Goal: Task Accomplishment & Management: Manage account settings

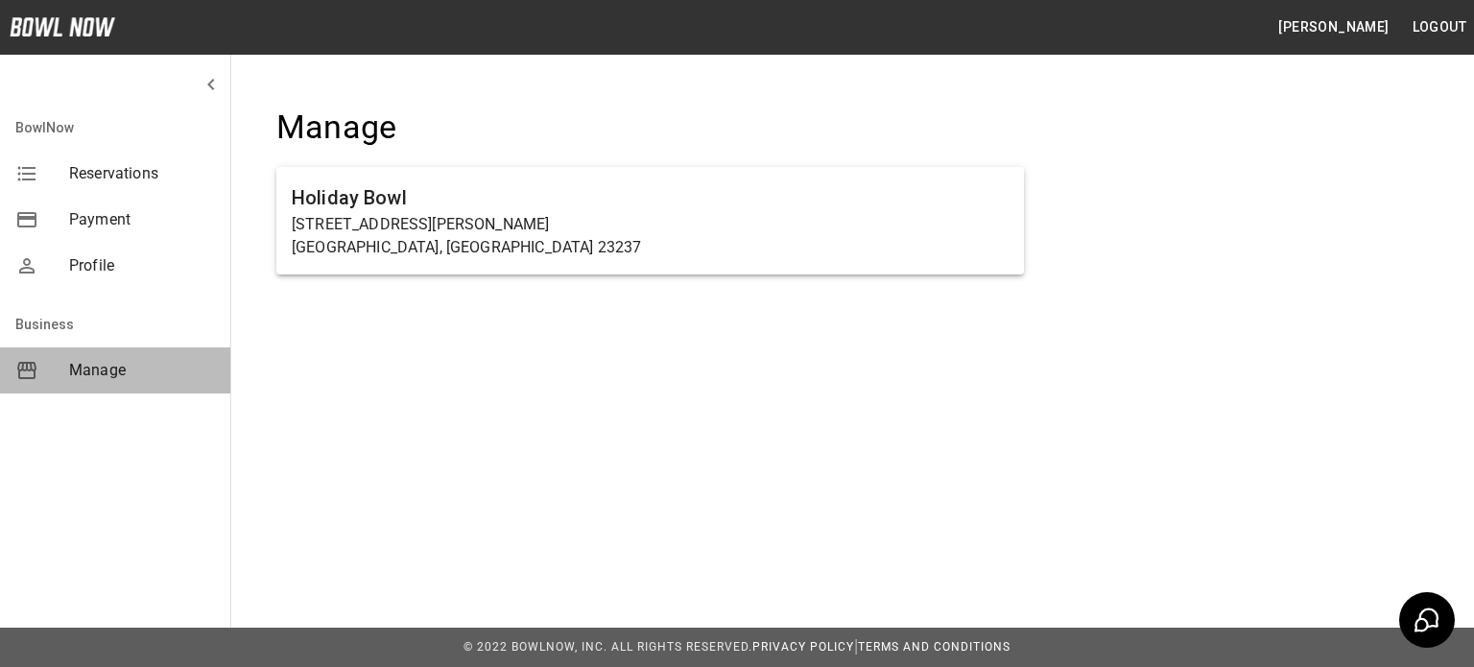
click at [99, 367] on span "Manage" at bounding box center [142, 370] width 146 height 23
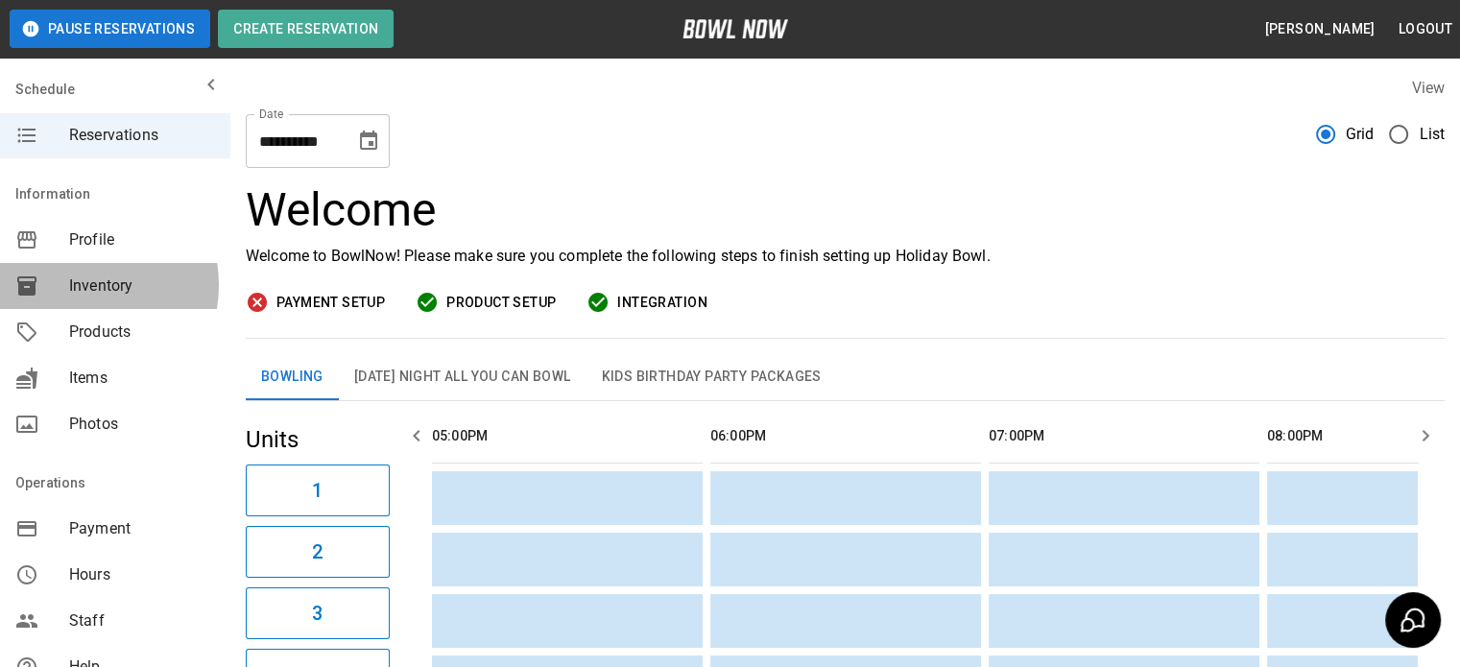
click at [74, 285] on span "Inventory" at bounding box center [142, 285] width 146 height 23
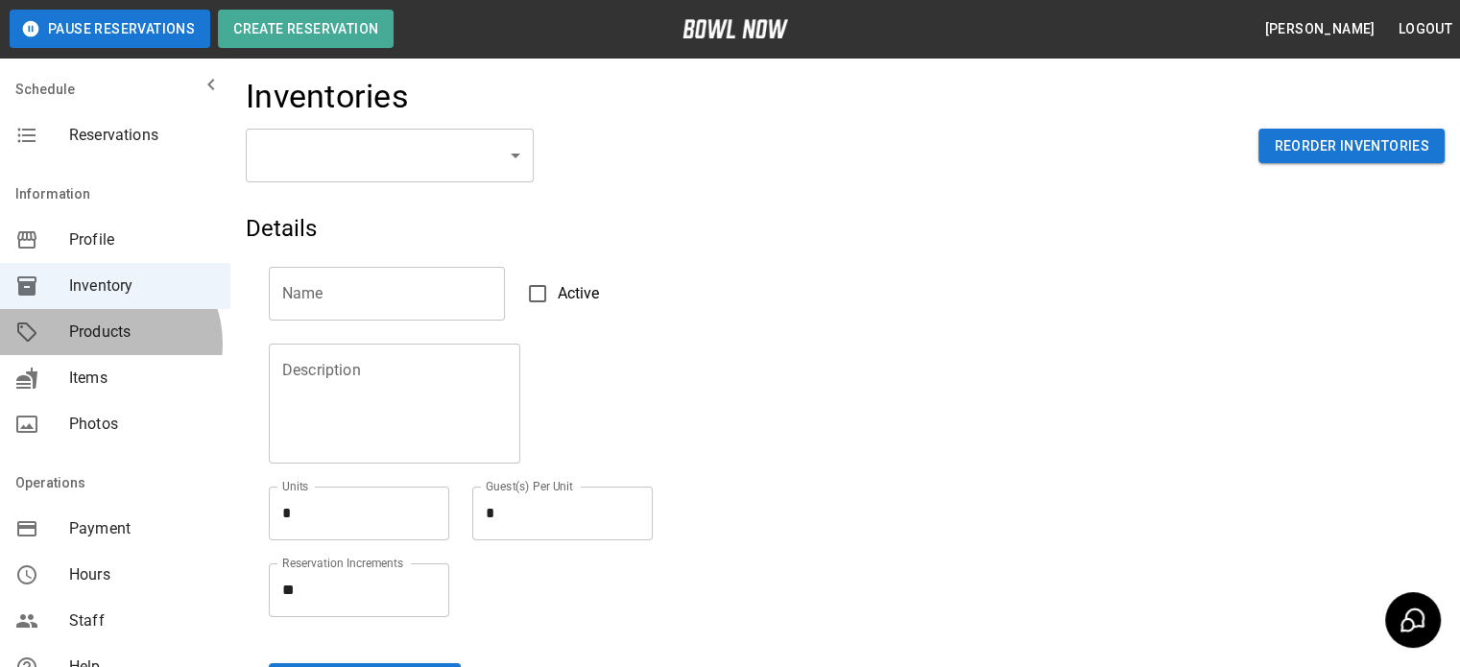
click at [107, 344] on div "Products" at bounding box center [115, 332] width 230 height 46
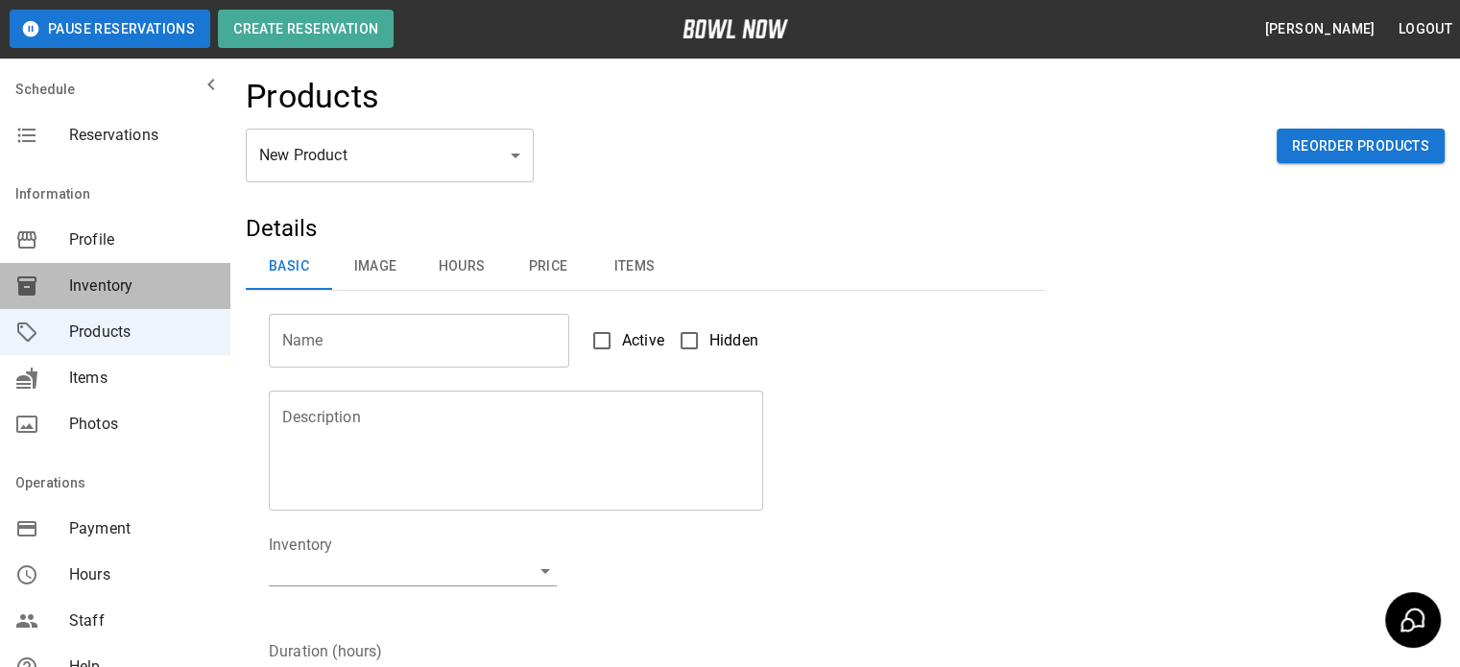
click at [118, 287] on span "Inventory" at bounding box center [142, 285] width 146 height 23
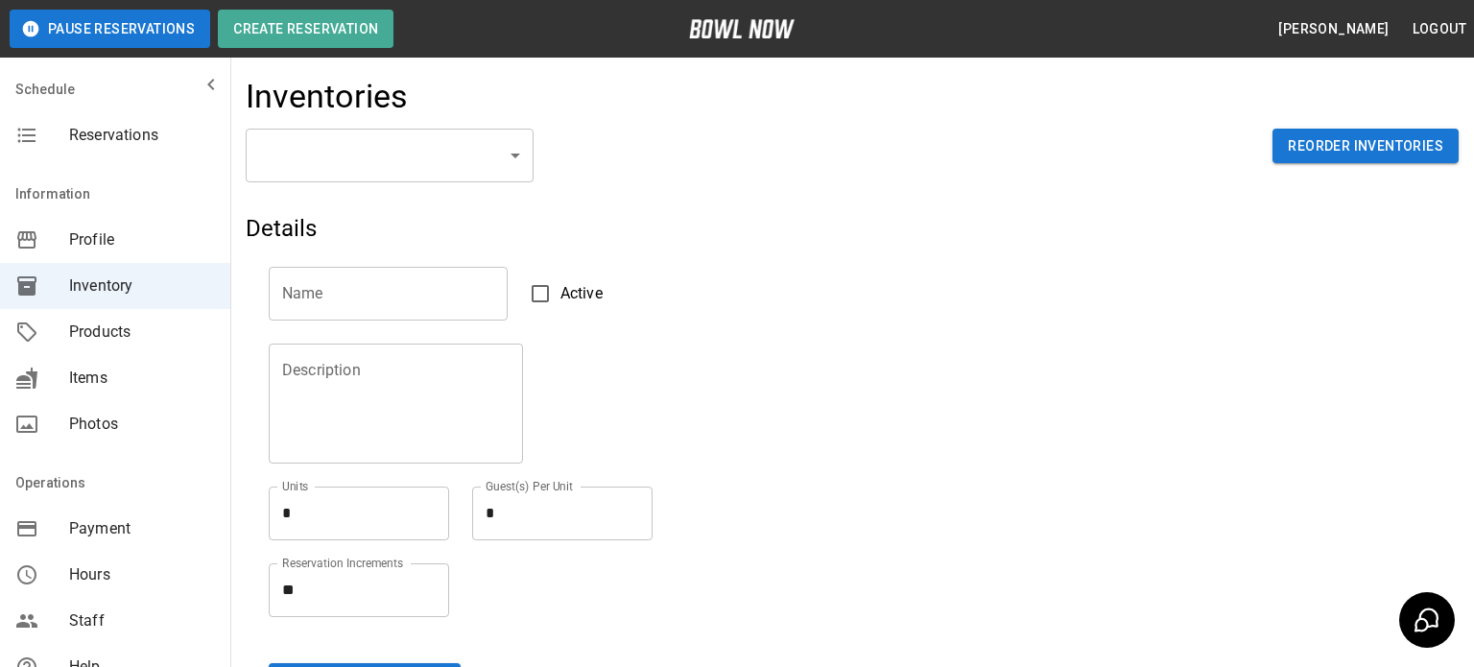
click at [511, 161] on body "Pause Reservations Create Reservation Brian Funnell Logout Schedule Reservation…" at bounding box center [737, 422] width 1474 height 845
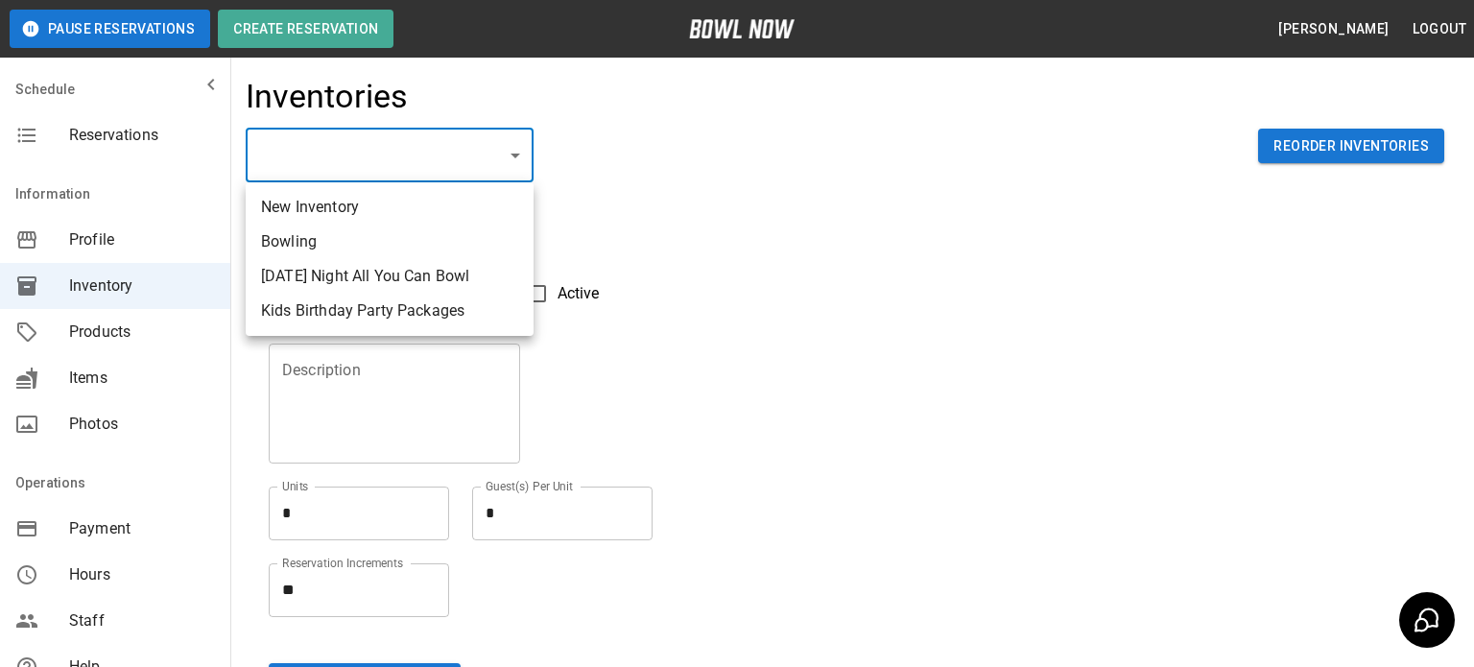
click at [745, 158] on div at bounding box center [737, 333] width 1474 height 667
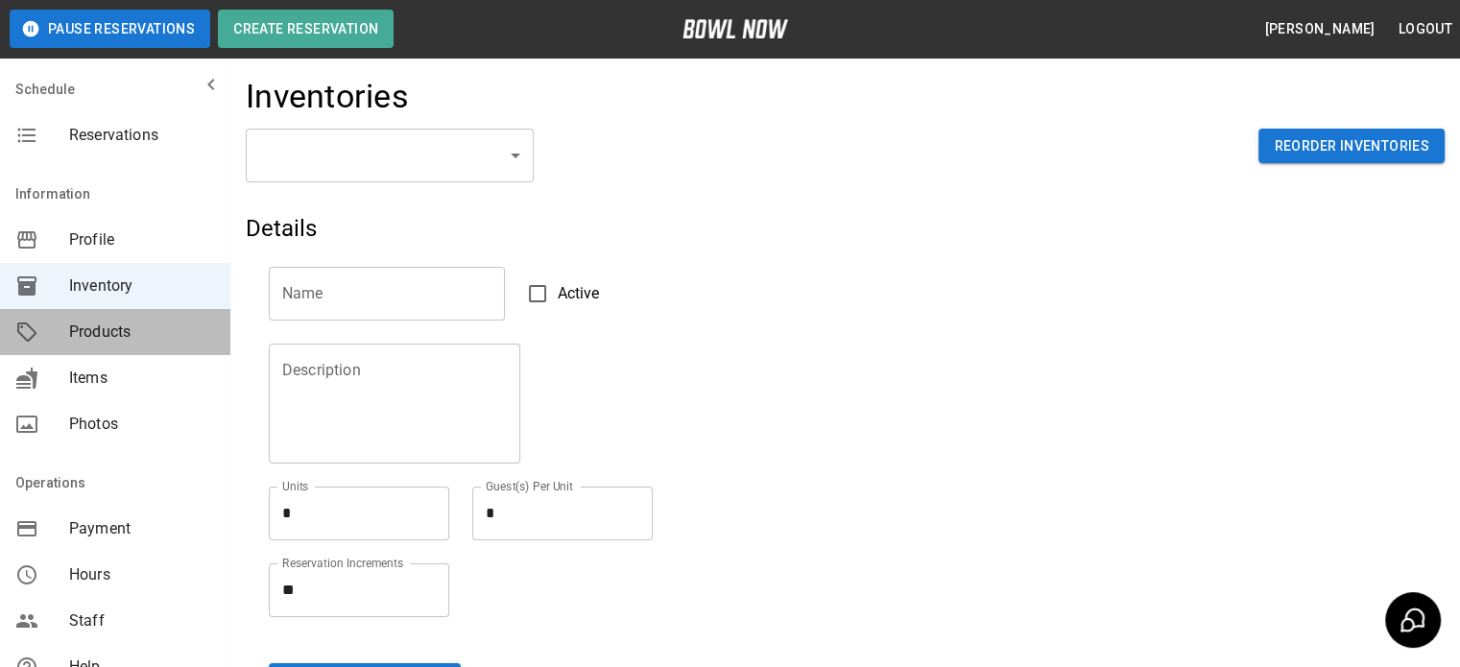
click at [123, 327] on span "Products" at bounding box center [142, 332] width 146 height 23
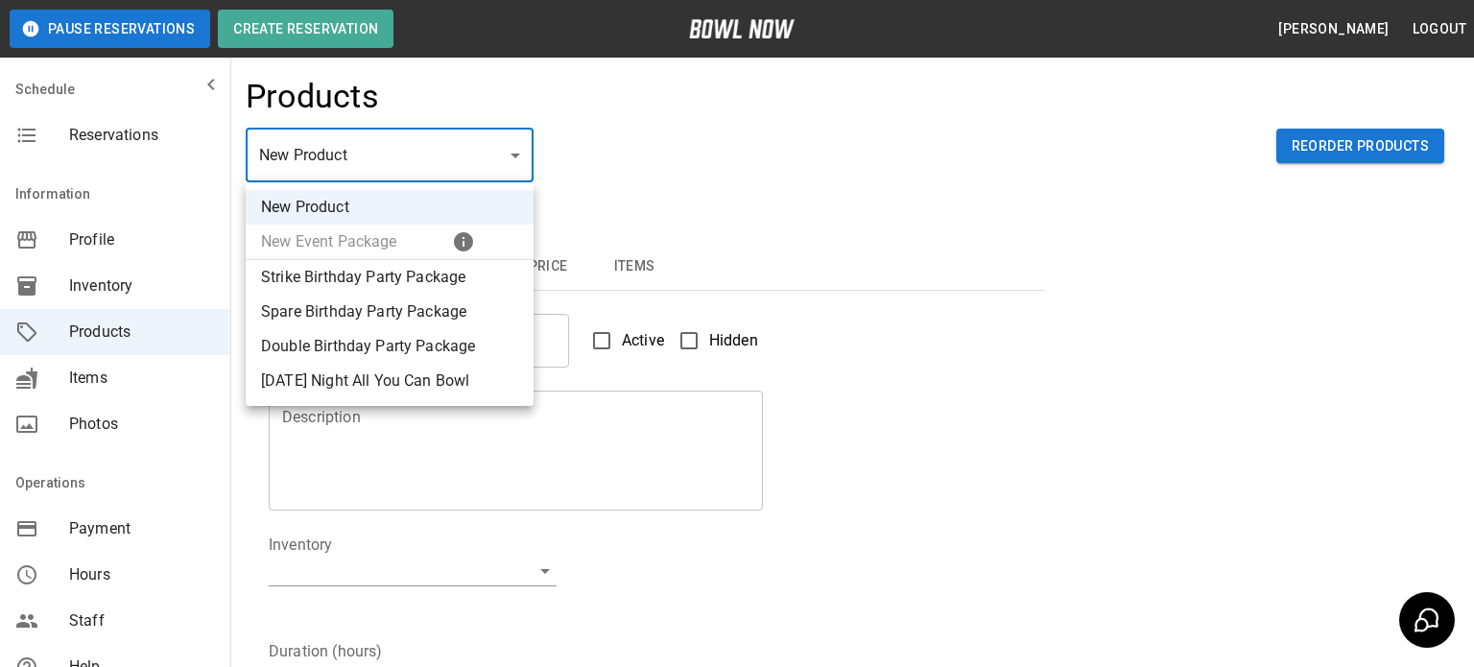
click at [522, 156] on body "Pause Reservations Create Reservation Brian Funnell Logout Schedule Reservation…" at bounding box center [737, 618] width 1474 height 1237
click at [679, 164] on div at bounding box center [737, 333] width 1474 height 667
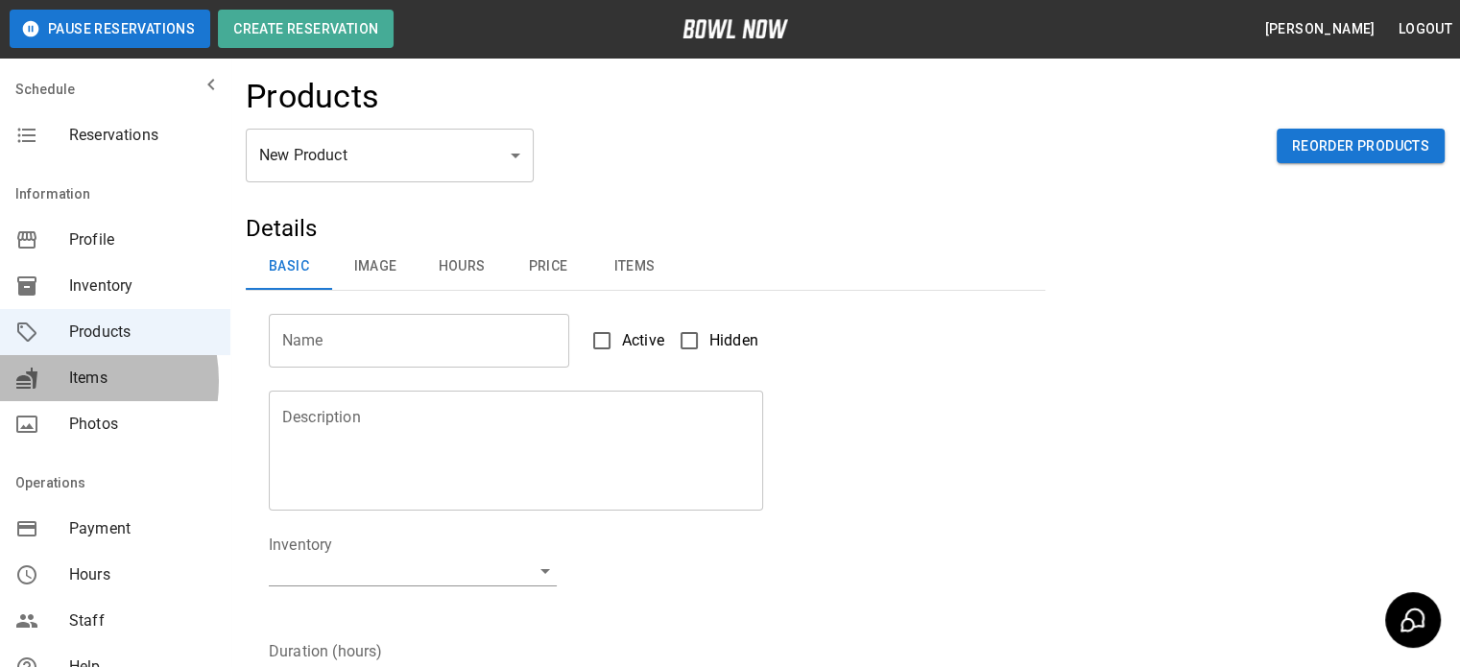
click at [54, 381] on div "mailbox folders" at bounding box center [42, 378] width 54 height 23
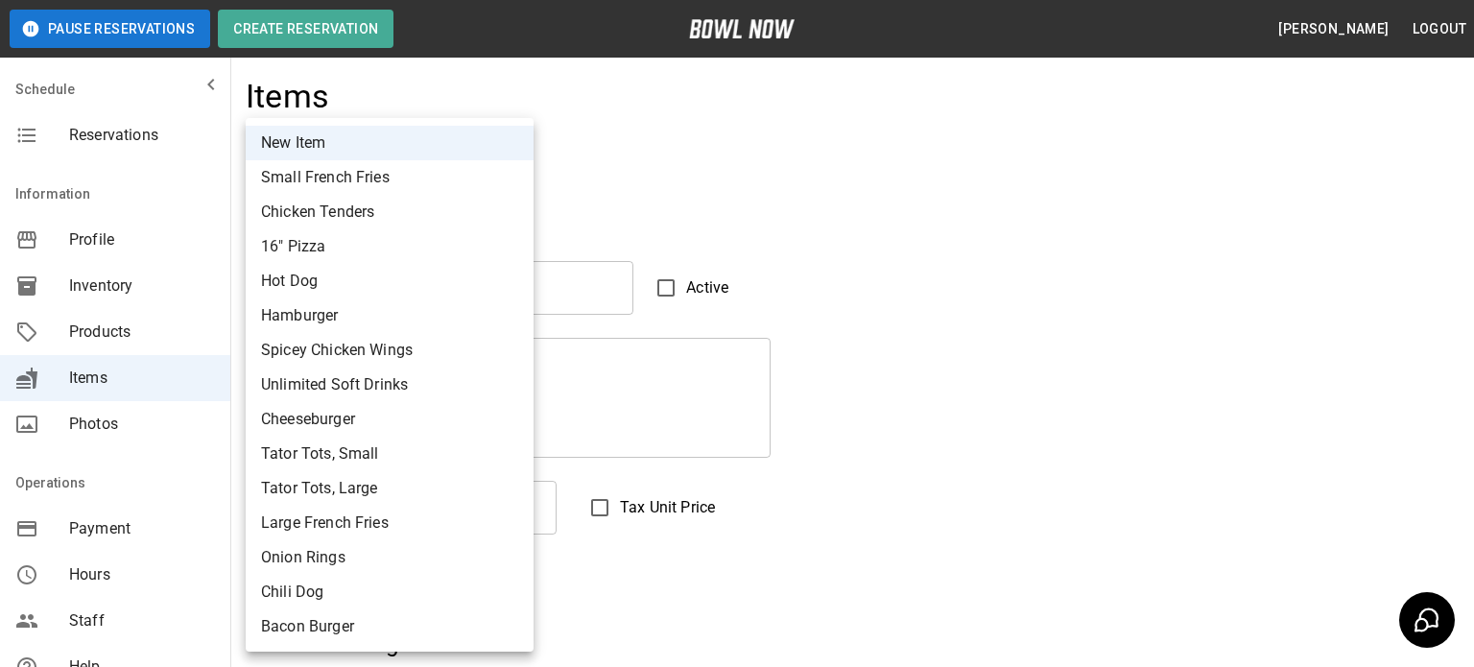
click at [942, 200] on div at bounding box center [737, 333] width 1474 height 667
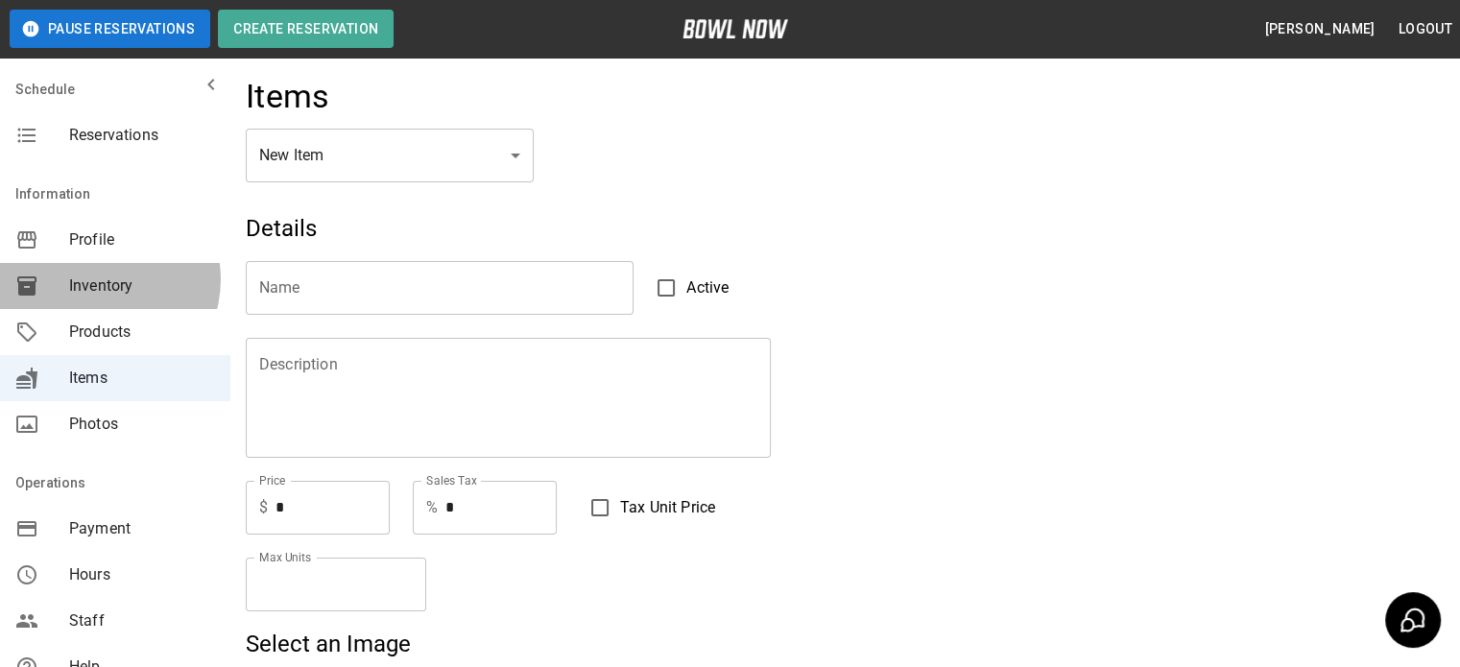
click at [99, 279] on span "Inventory" at bounding box center [142, 285] width 146 height 23
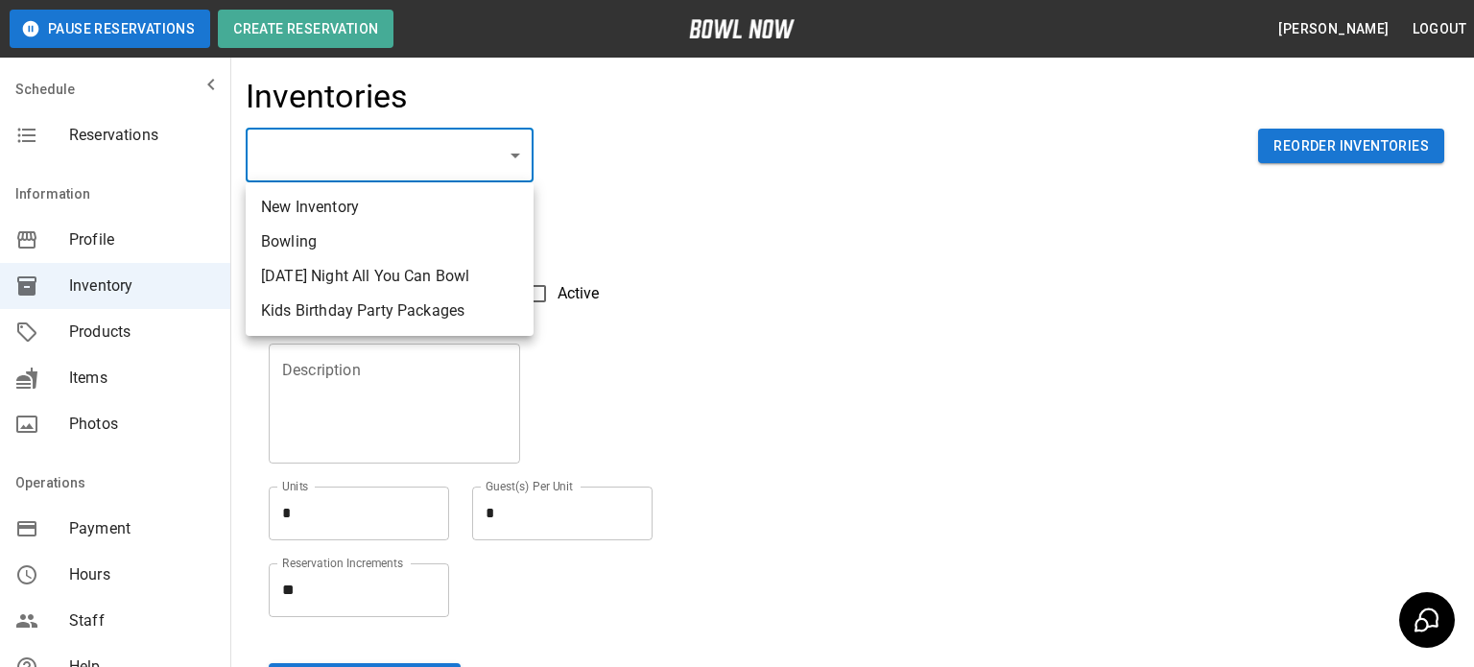
click at [526, 152] on body "Pause Reservations Create Reservation Brian Funnell Logout Schedule Reservation…" at bounding box center [737, 422] width 1474 height 845
click at [972, 361] on div at bounding box center [737, 333] width 1474 height 667
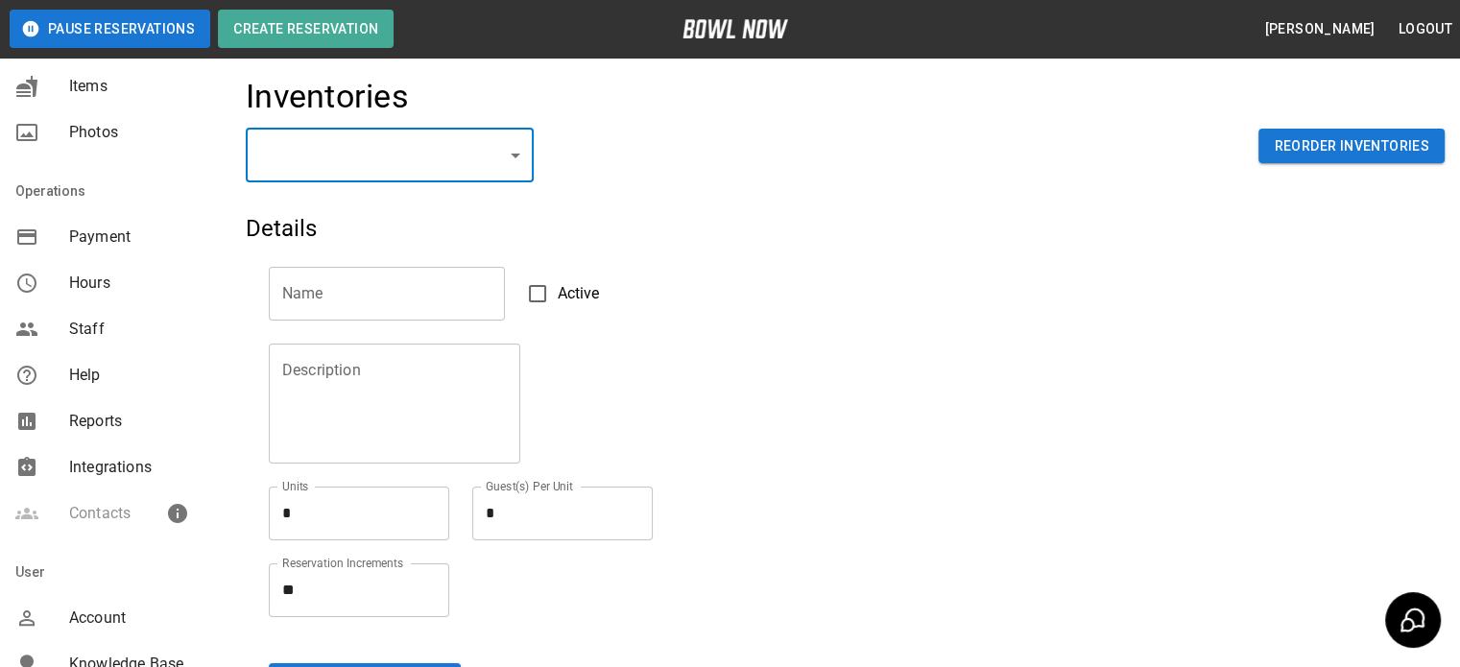
scroll to position [295, 0]
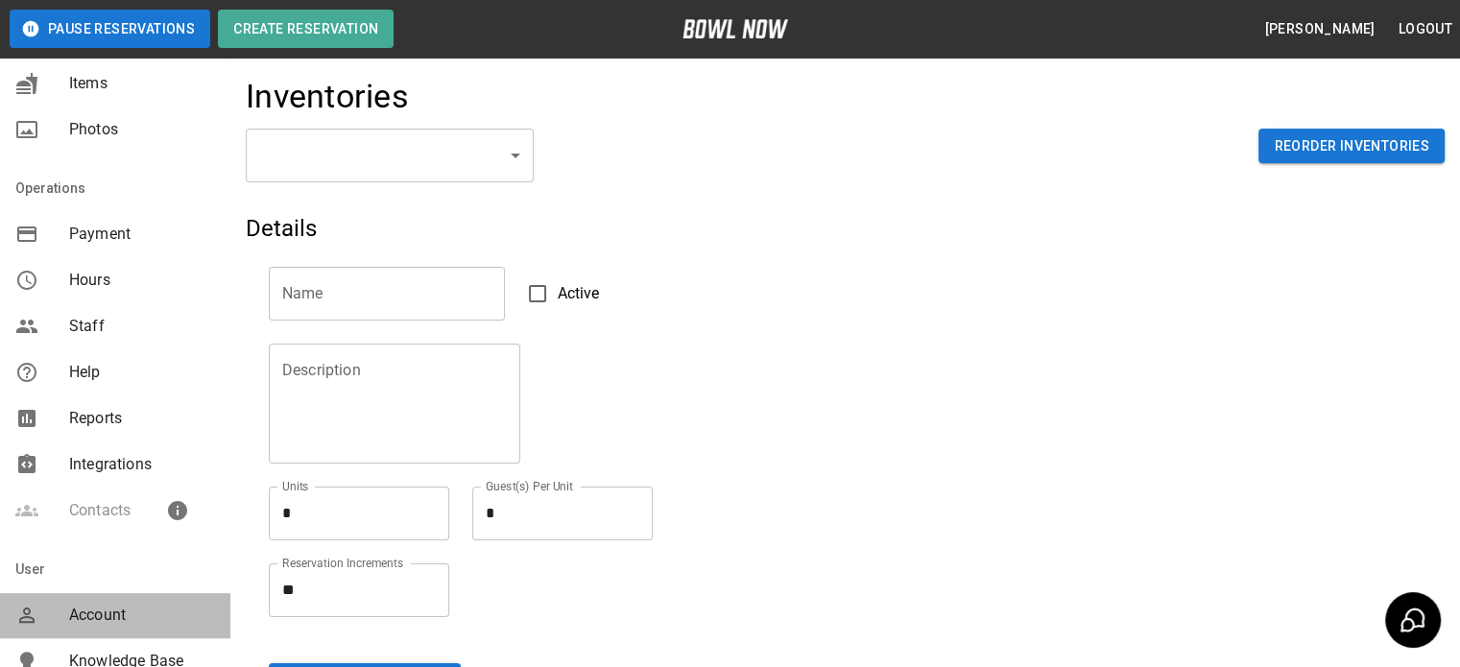
click at [121, 617] on span "Account" at bounding box center [142, 615] width 146 height 23
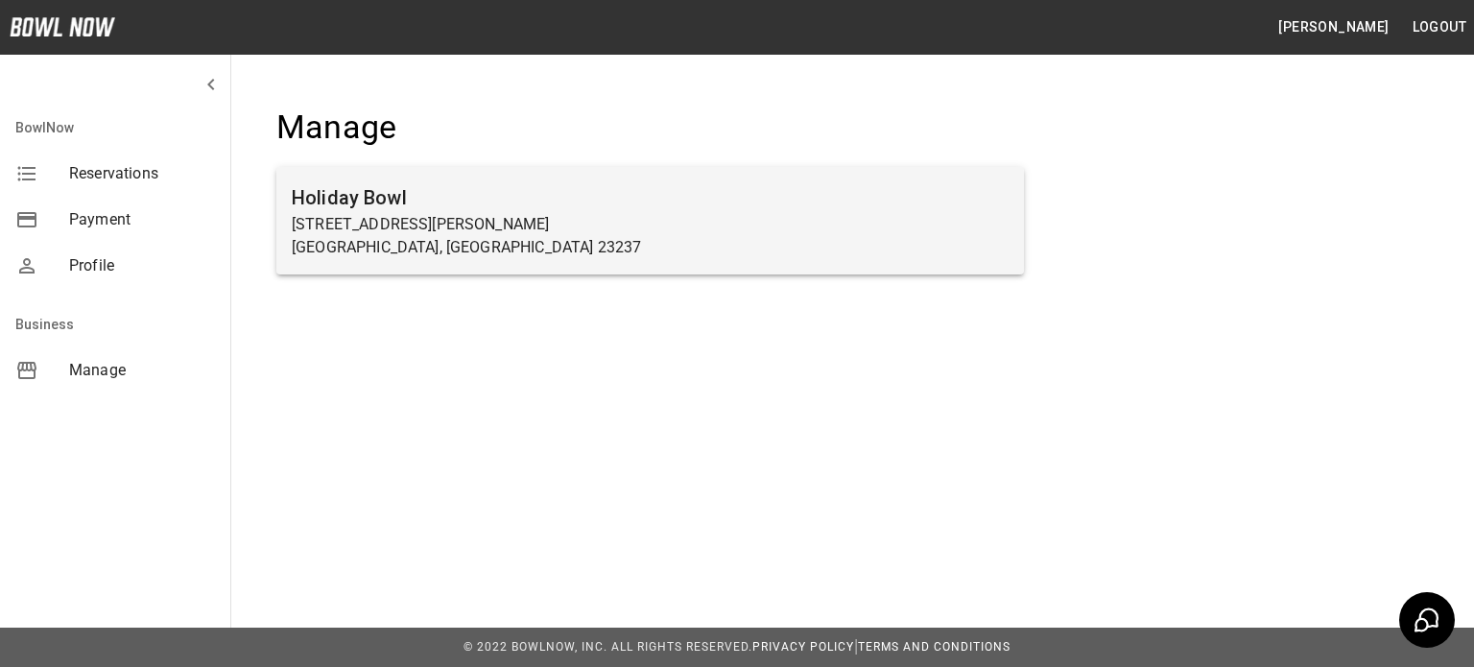
click at [470, 217] on p "[STREET_ADDRESS][PERSON_NAME]" at bounding box center [650, 224] width 717 height 23
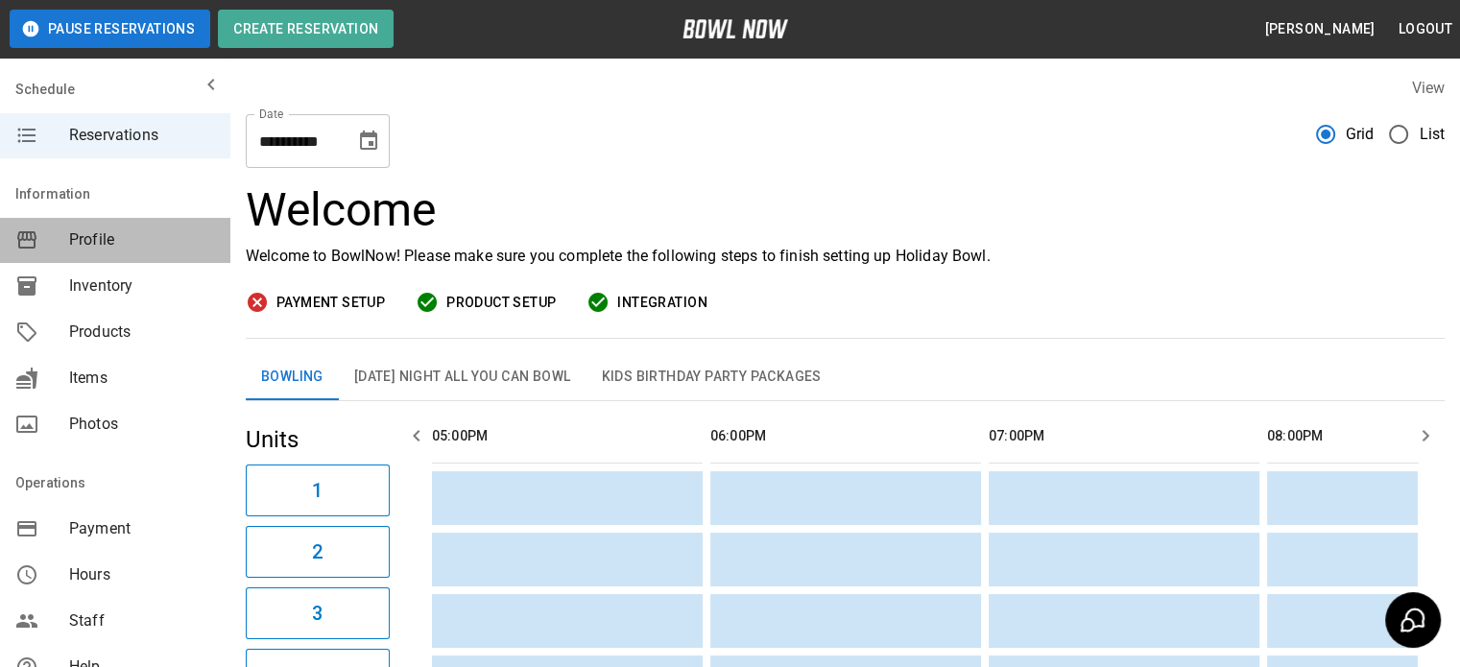
click at [127, 246] on span "Profile" at bounding box center [142, 239] width 146 height 23
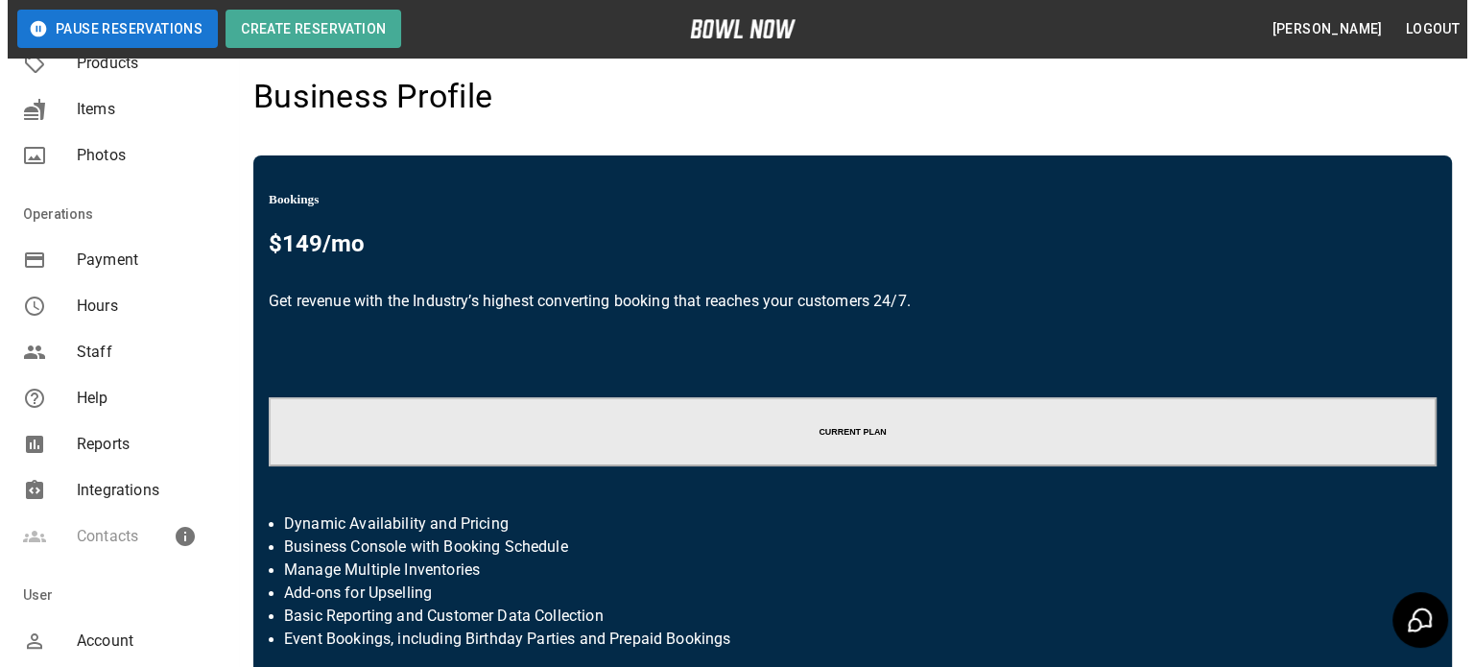
scroll to position [415, 0]
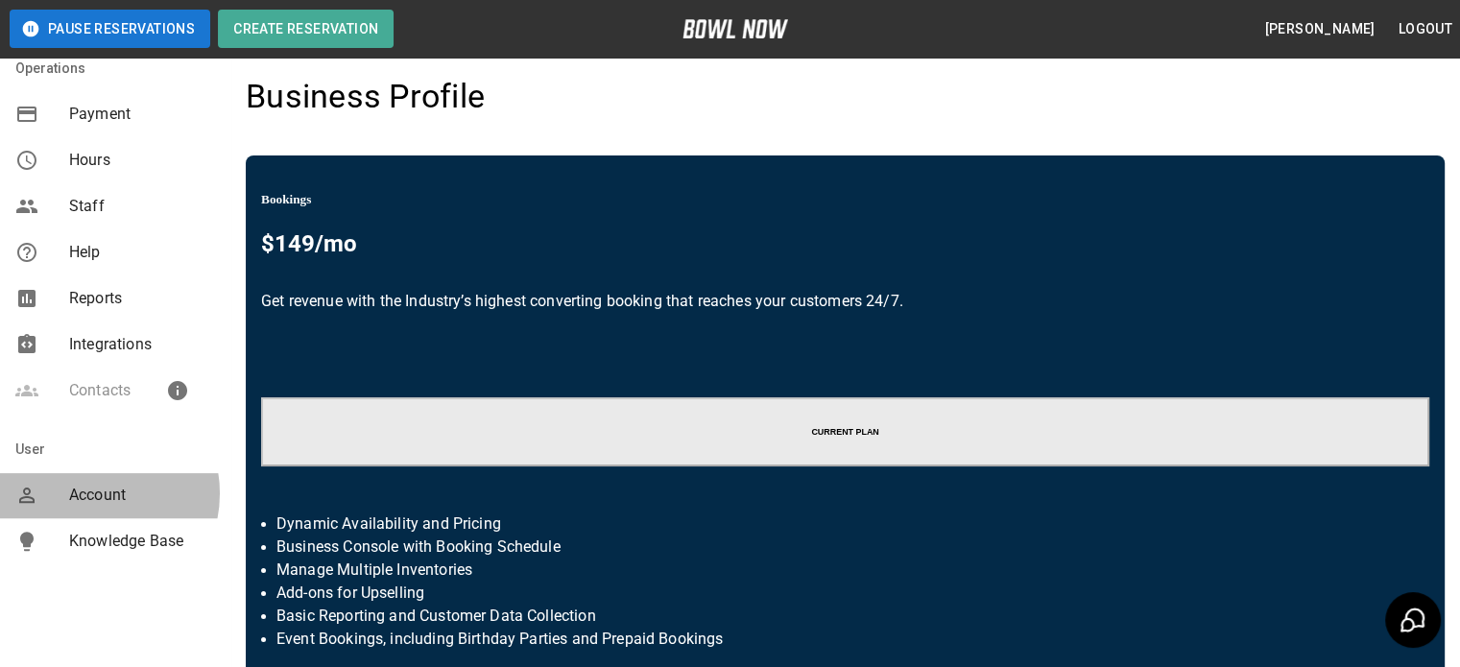
click at [89, 492] on span "Account" at bounding box center [142, 495] width 146 height 23
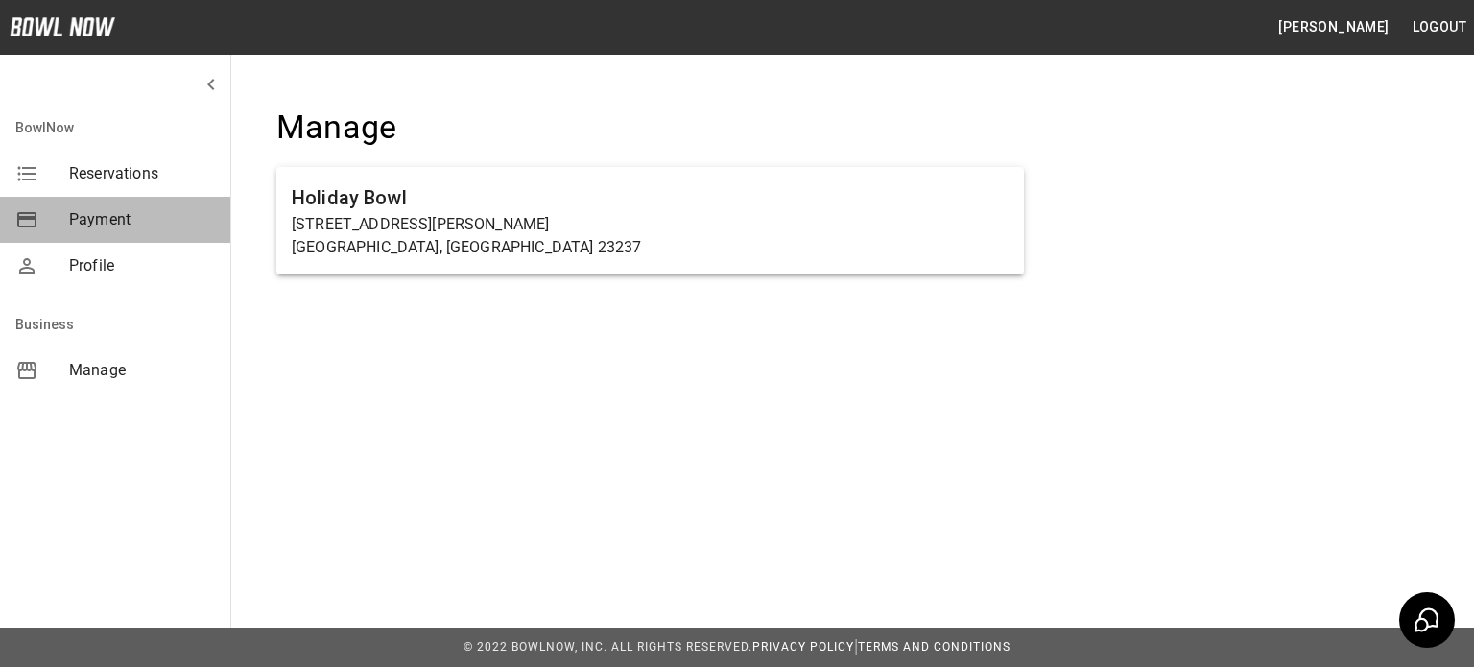
click at [135, 198] on div "Payment" at bounding box center [115, 220] width 230 height 46
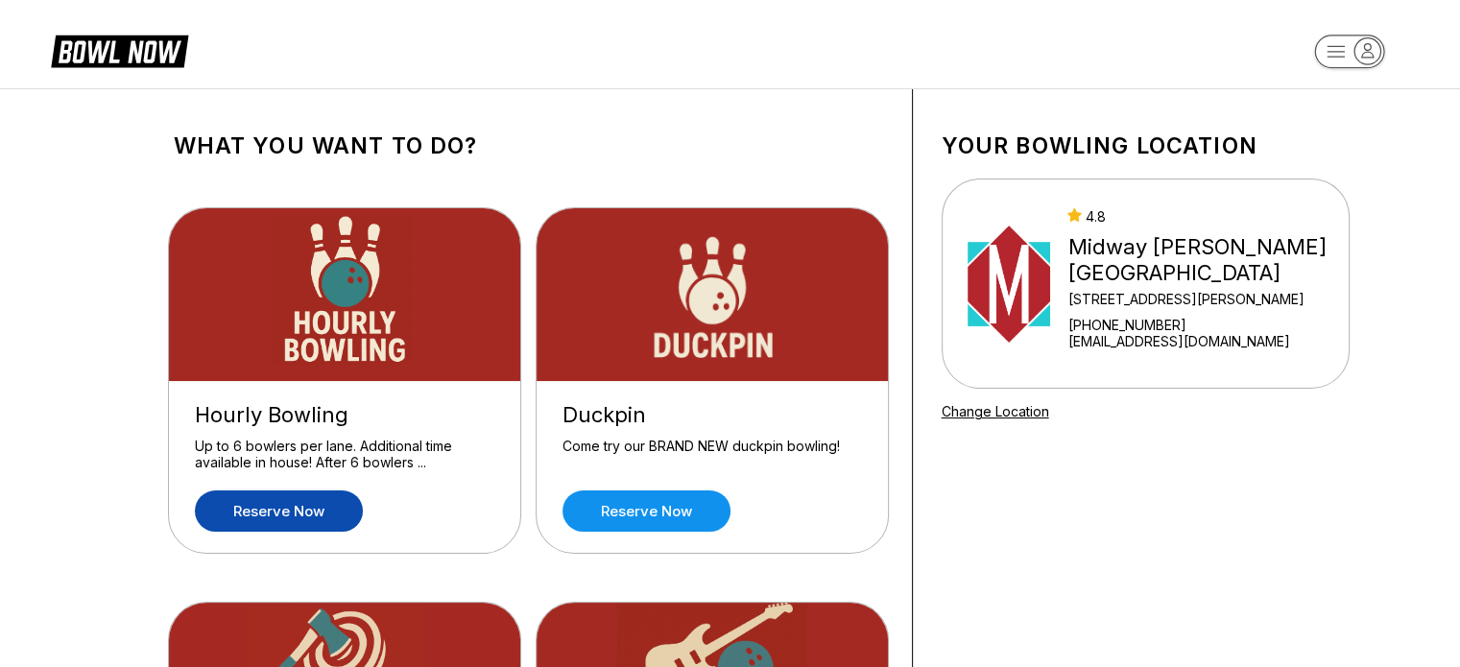
click at [314, 512] on link "Reserve now" at bounding box center [279, 510] width 168 height 41
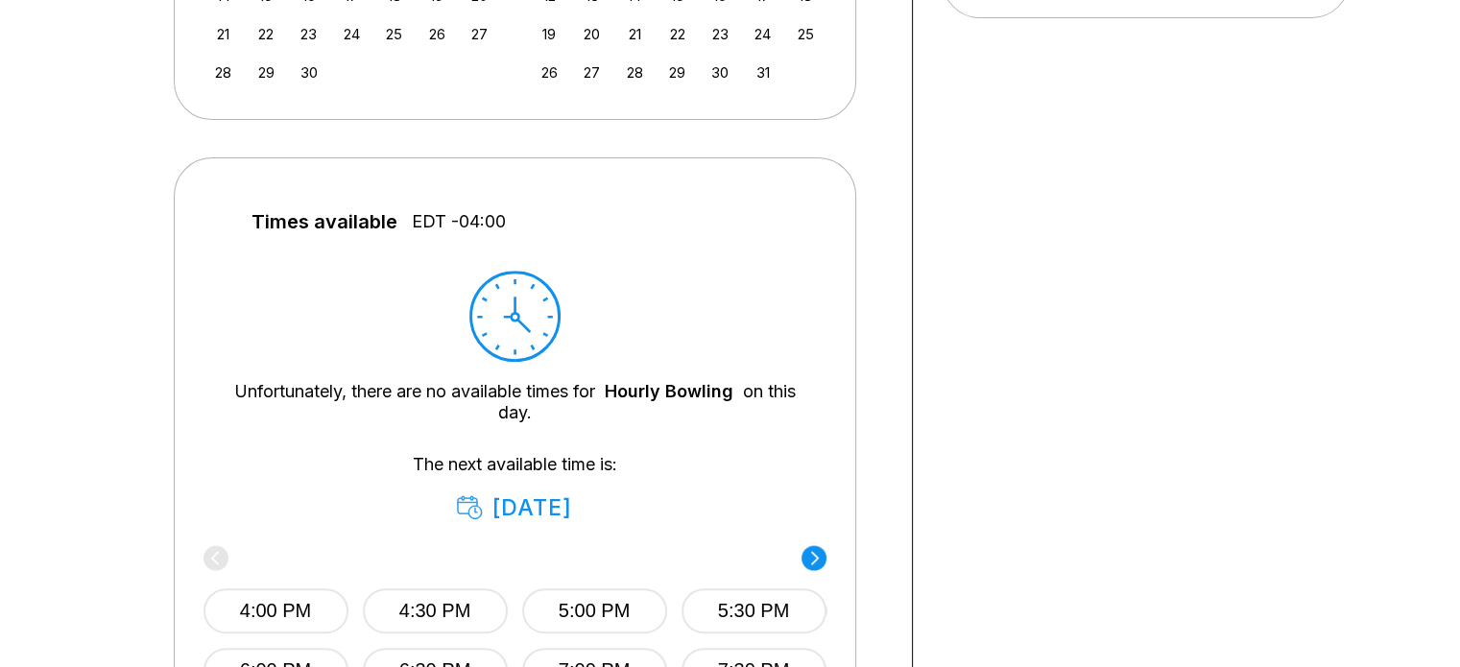
scroll to position [729, 0]
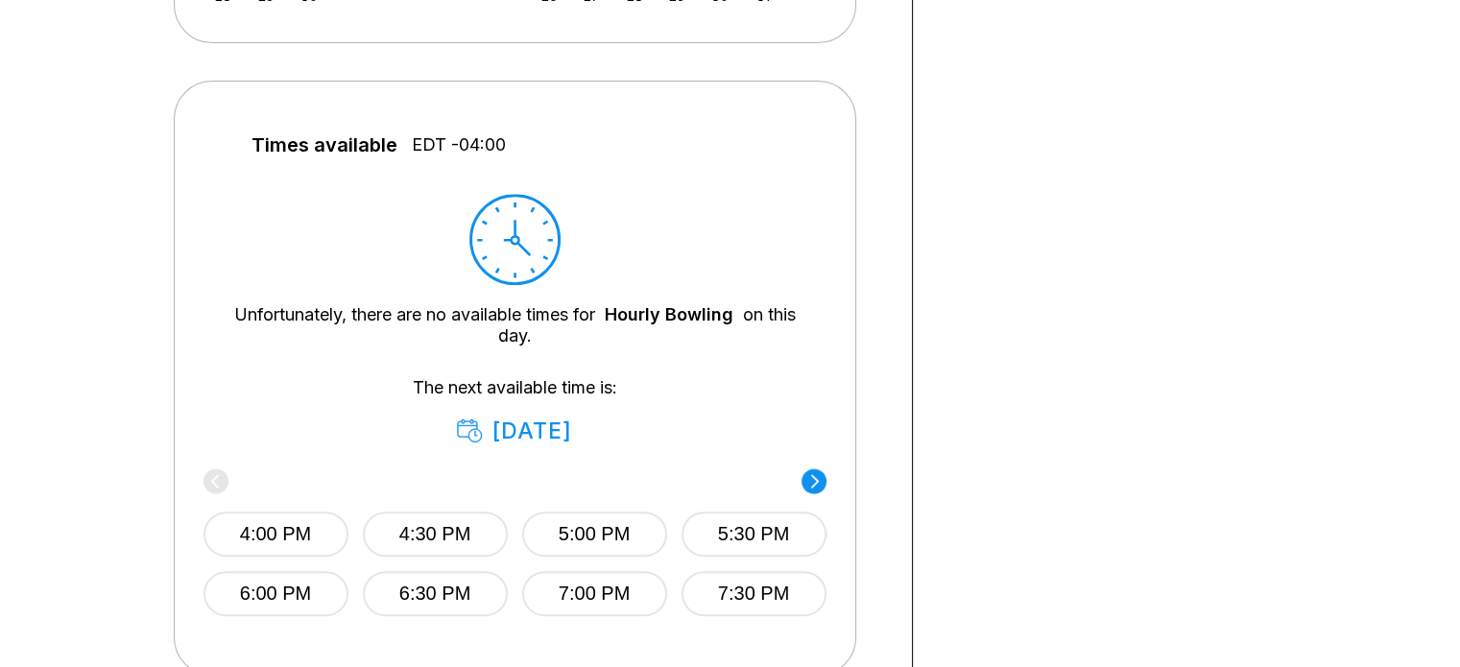
click at [1458, 38] on div "Choose your Date and time You’ve selected Hourly Bowling ! What date and time w…" at bounding box center [730, 73] width 1460 height 1428
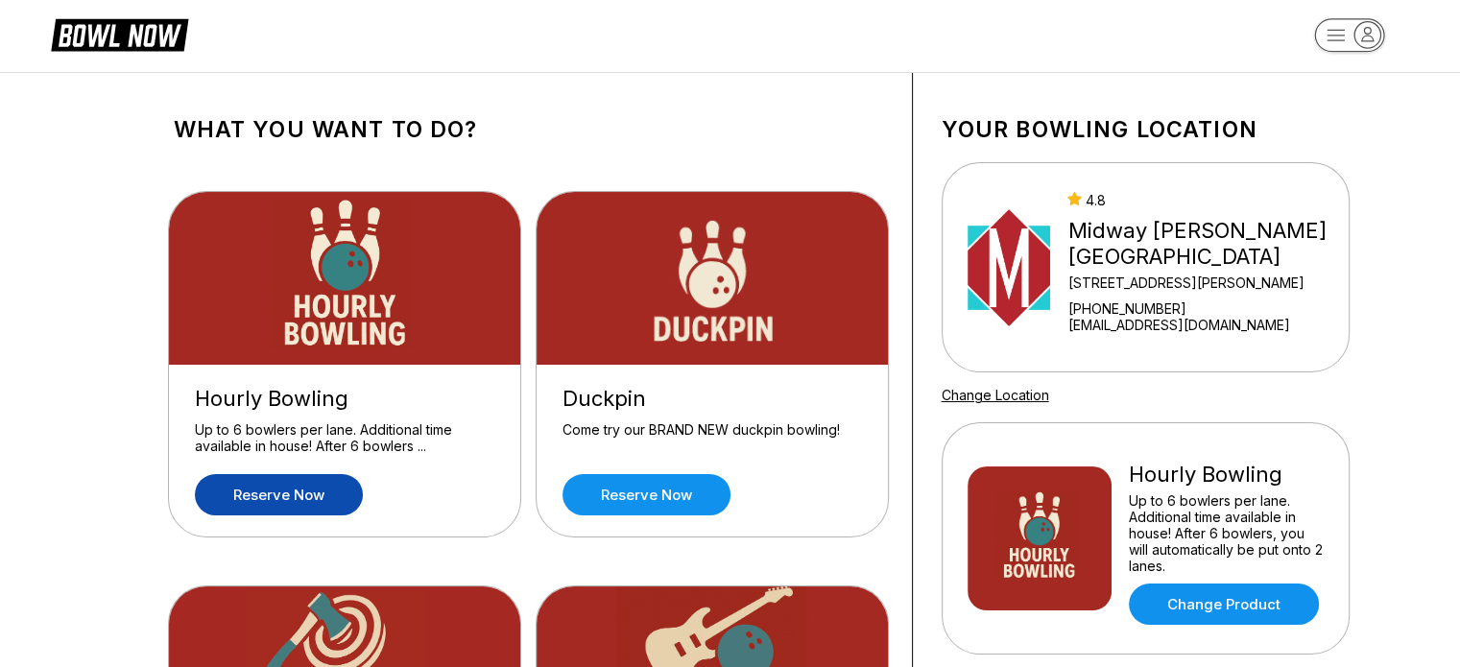
scroll to position [0, 0]
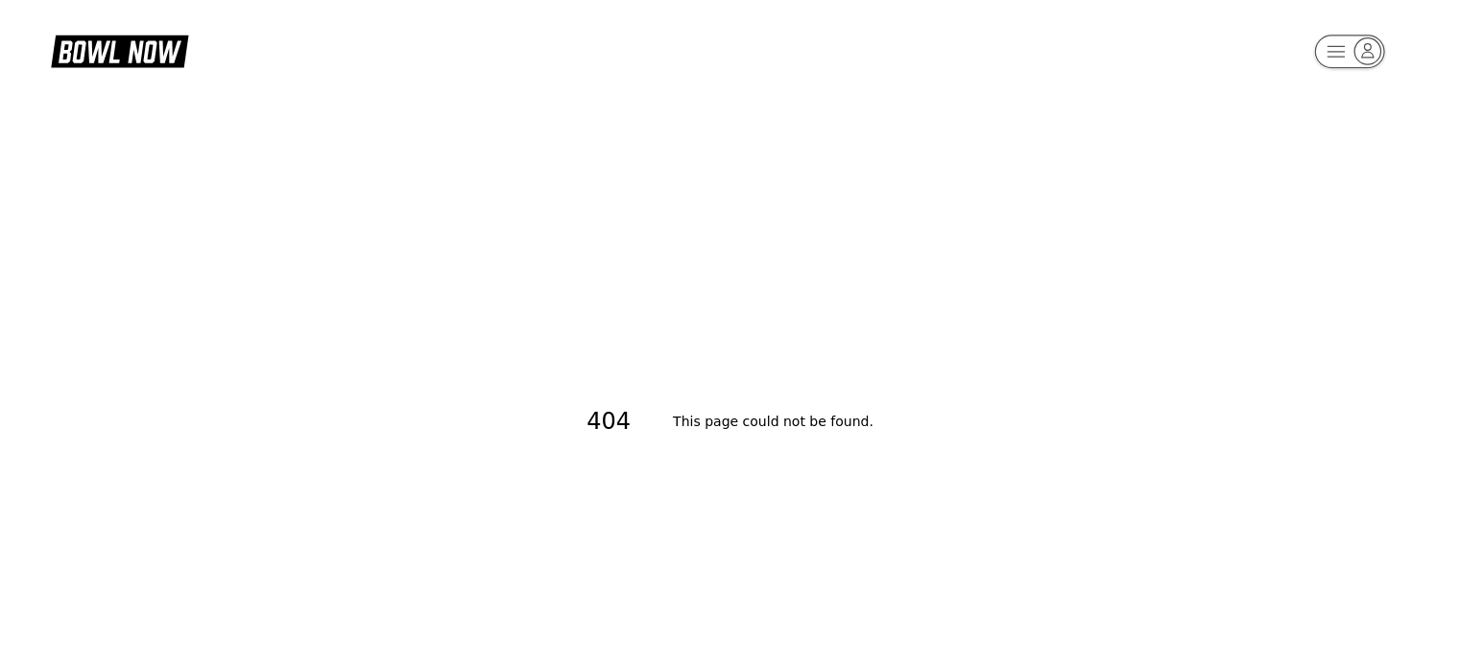
click at [1336, 50] on rect "button" at bounding box center [1349, 52] width 70 height 34
click at [755, 107] on div "404 This page could not be found ." at bounding box center [730, 421] width 1460 height 667
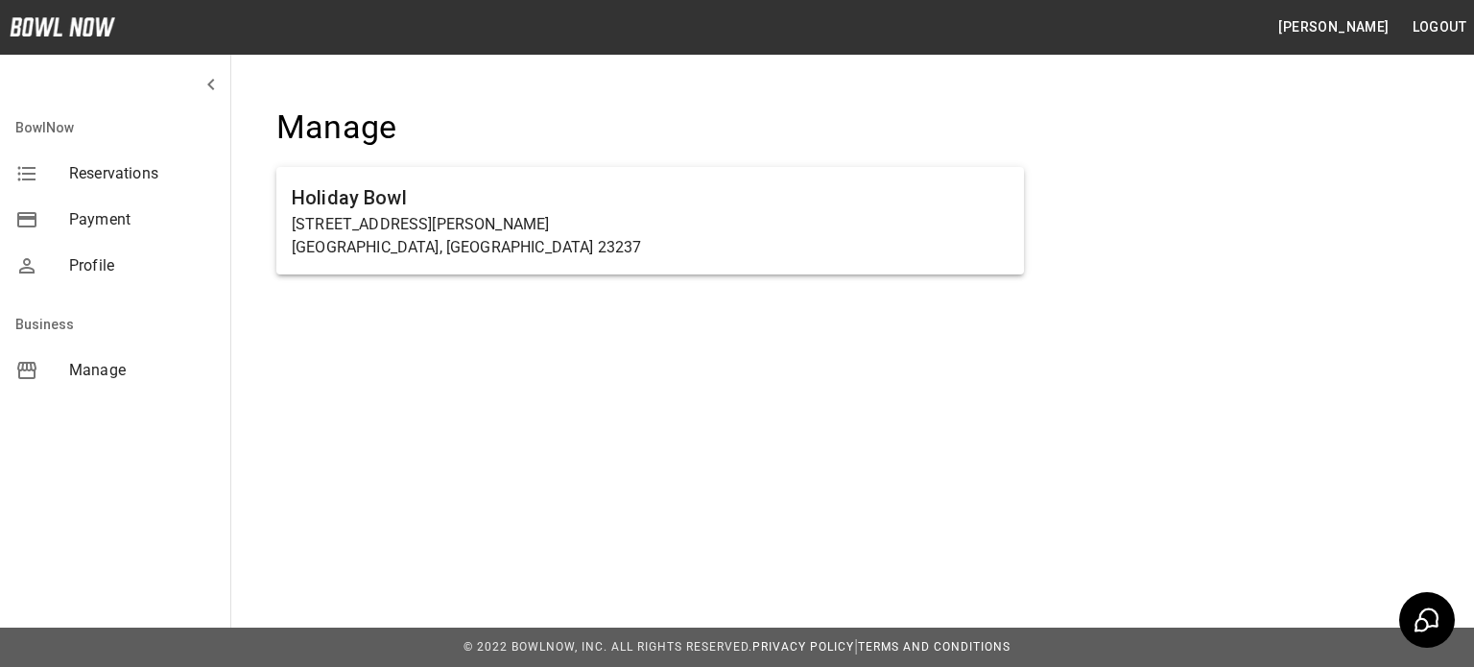
click at [95, 262] on span "Profile" at bounding box center [142, 265] width 146 height 23
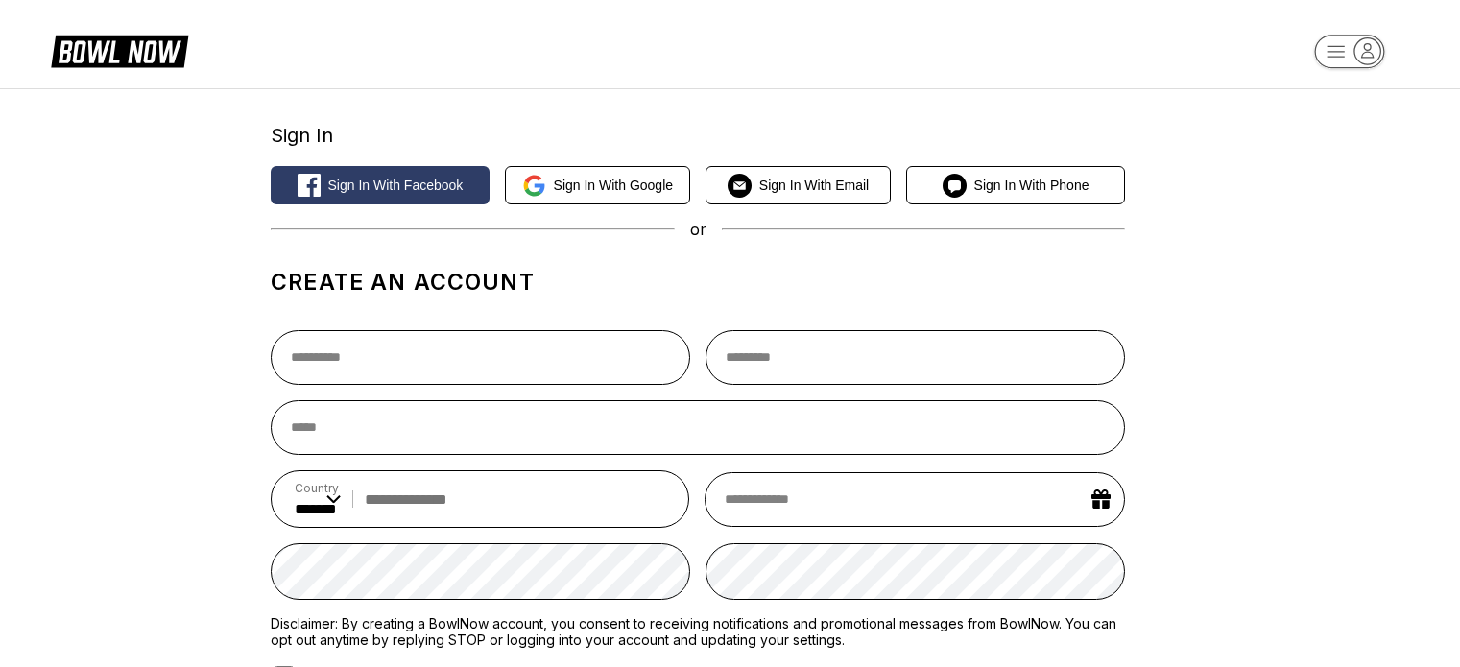
select select "**"
click at [1337, 43] on rect "button" at bounding box center [1349, 52] width 70 height 34
click at [1397, 112] on div "Log In / Sign Up" at bounding box center [1348, 109] width 133 height 34
click at [1357, 53] on icon "button" at bounding box center [1367, 51] width 26 height 26
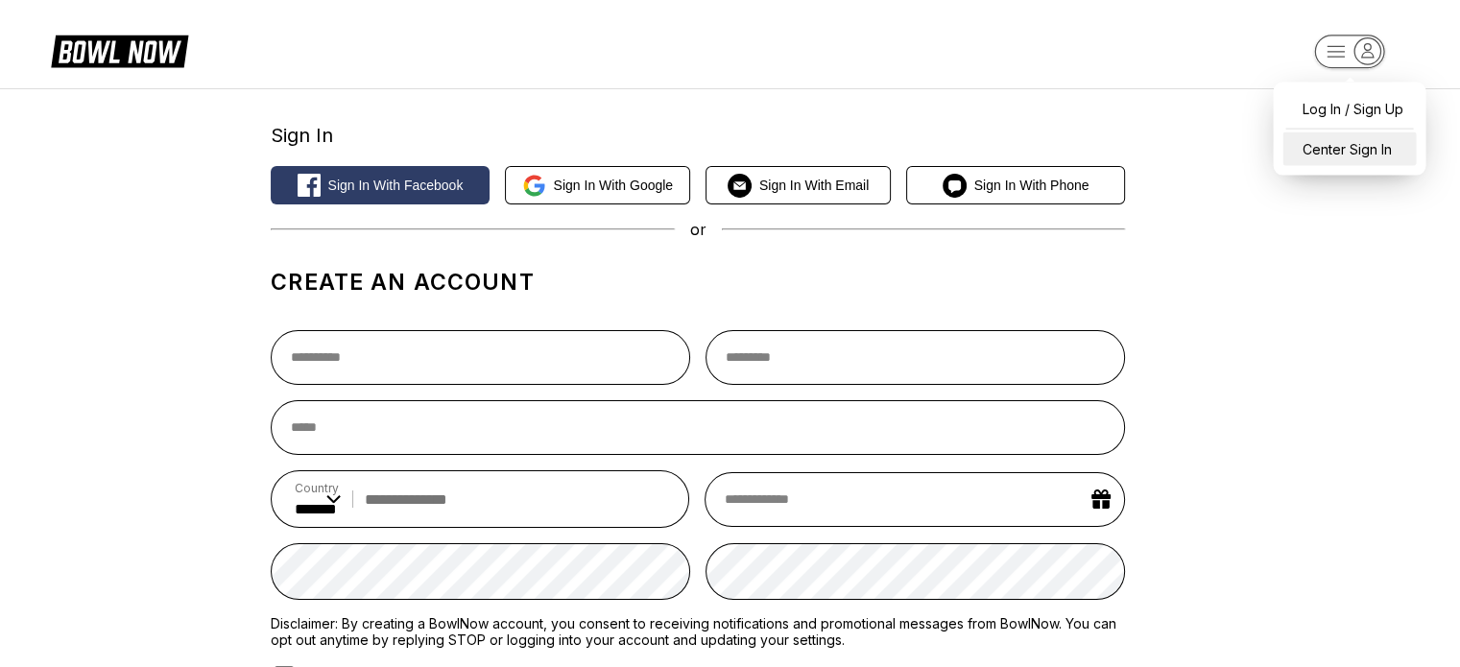
click at [1340, 160] on div "Center Sign In" at bounding box center [1348, 149] width 133 height 34
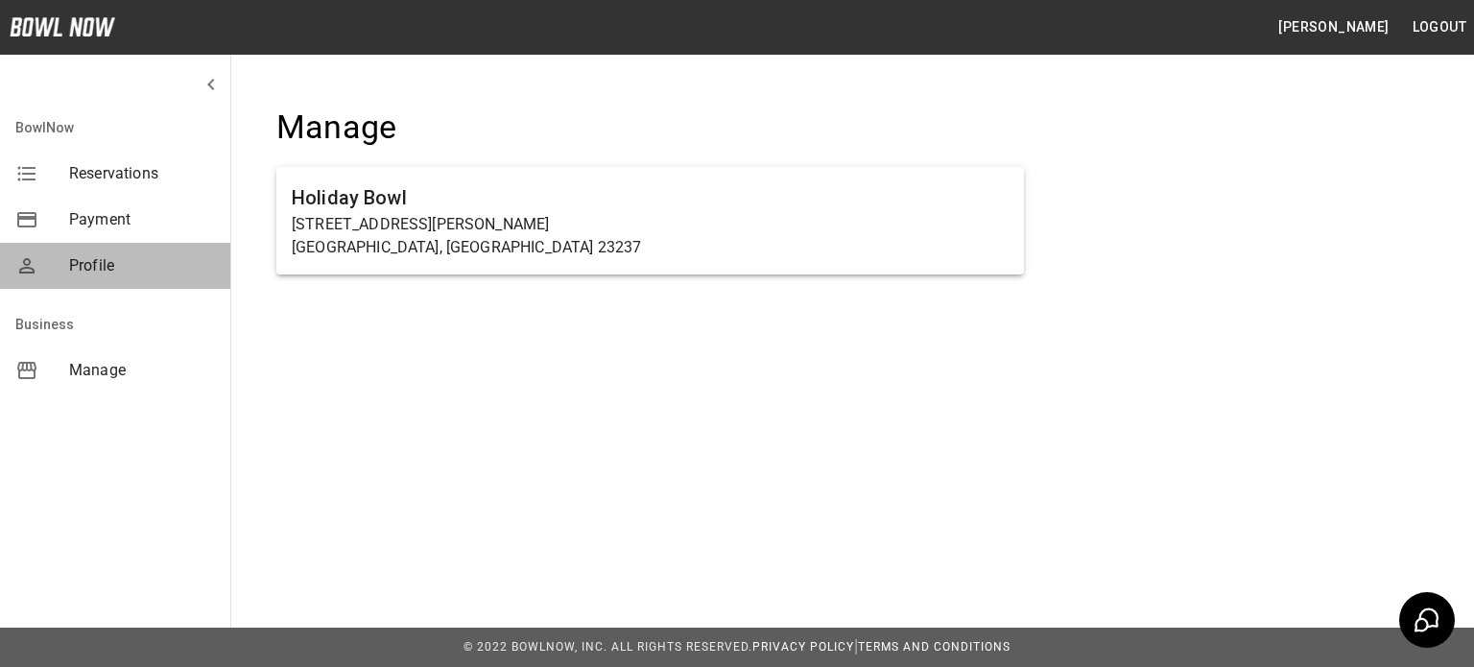
click at [82, 263] on span "Profile" at bounding box center [142, 265] width 146 height 23
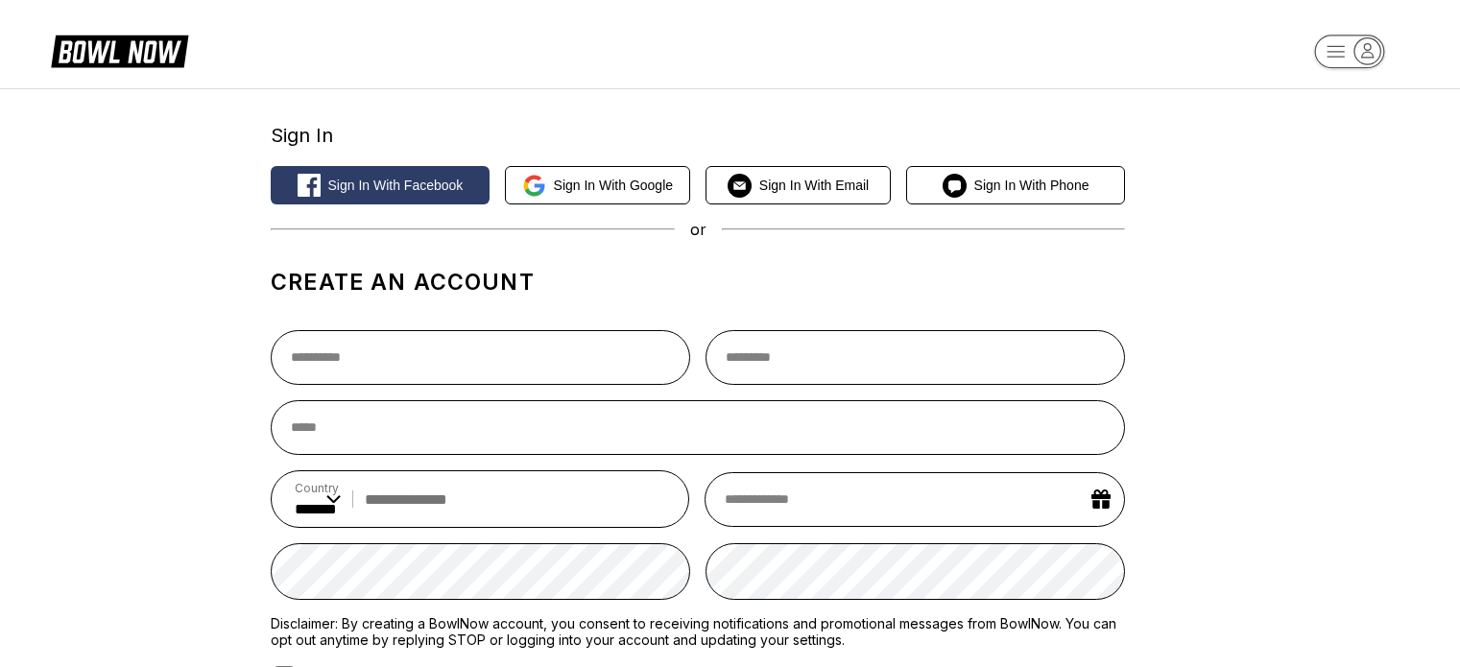
select select "**"
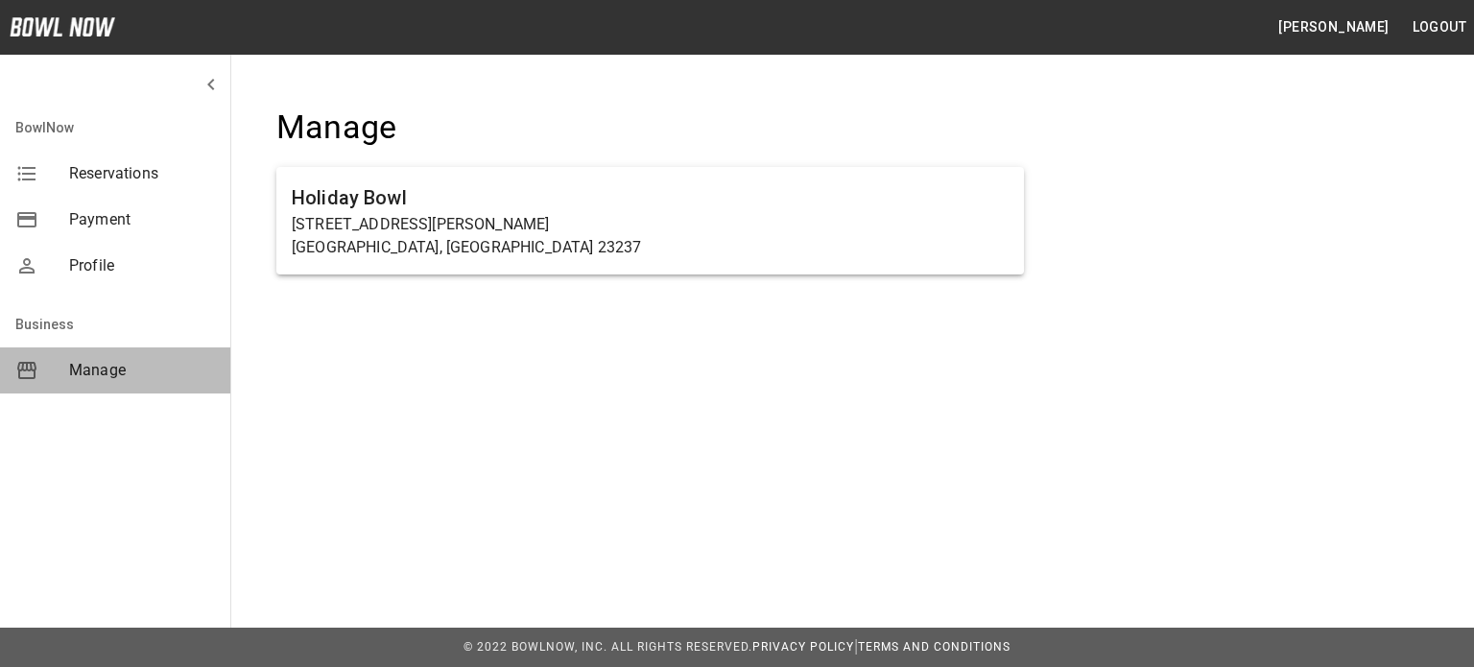
click at [96, 371] on span "Manage" at bounding box center [142, 370] width 146 height 23
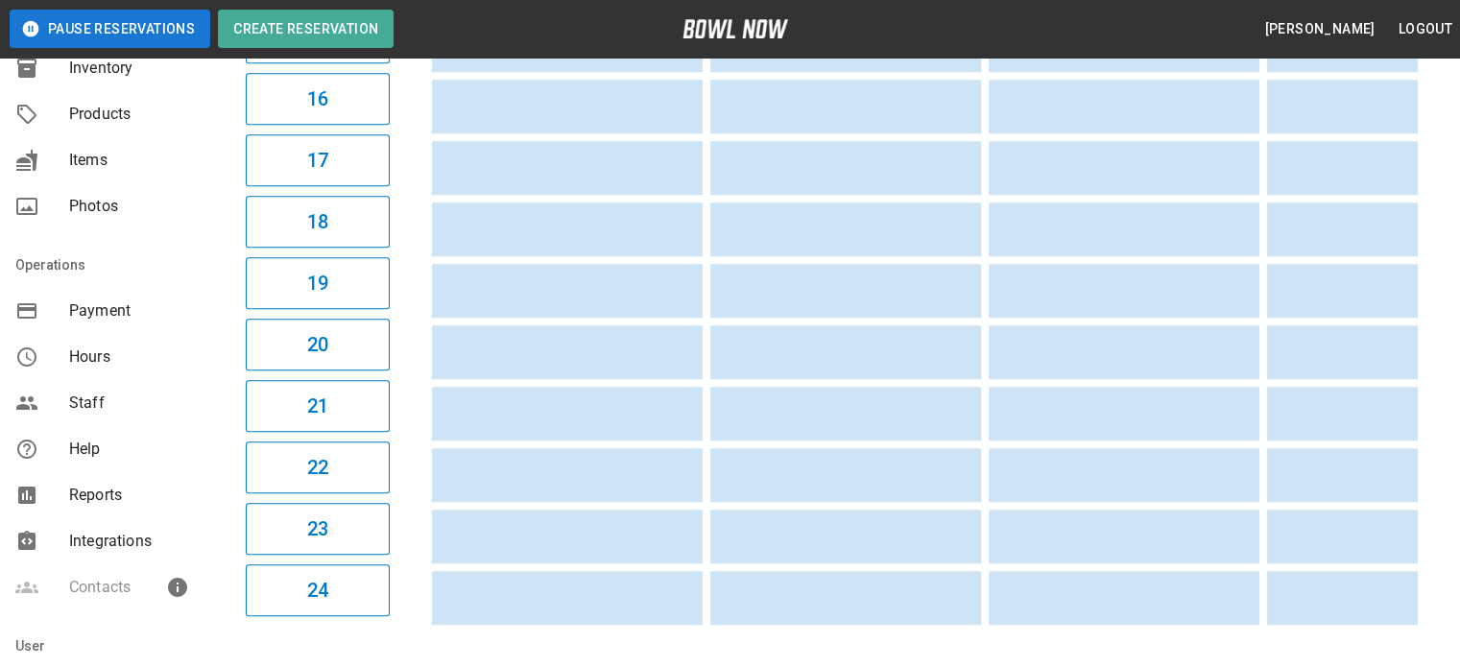
scroll to position [307, 0]
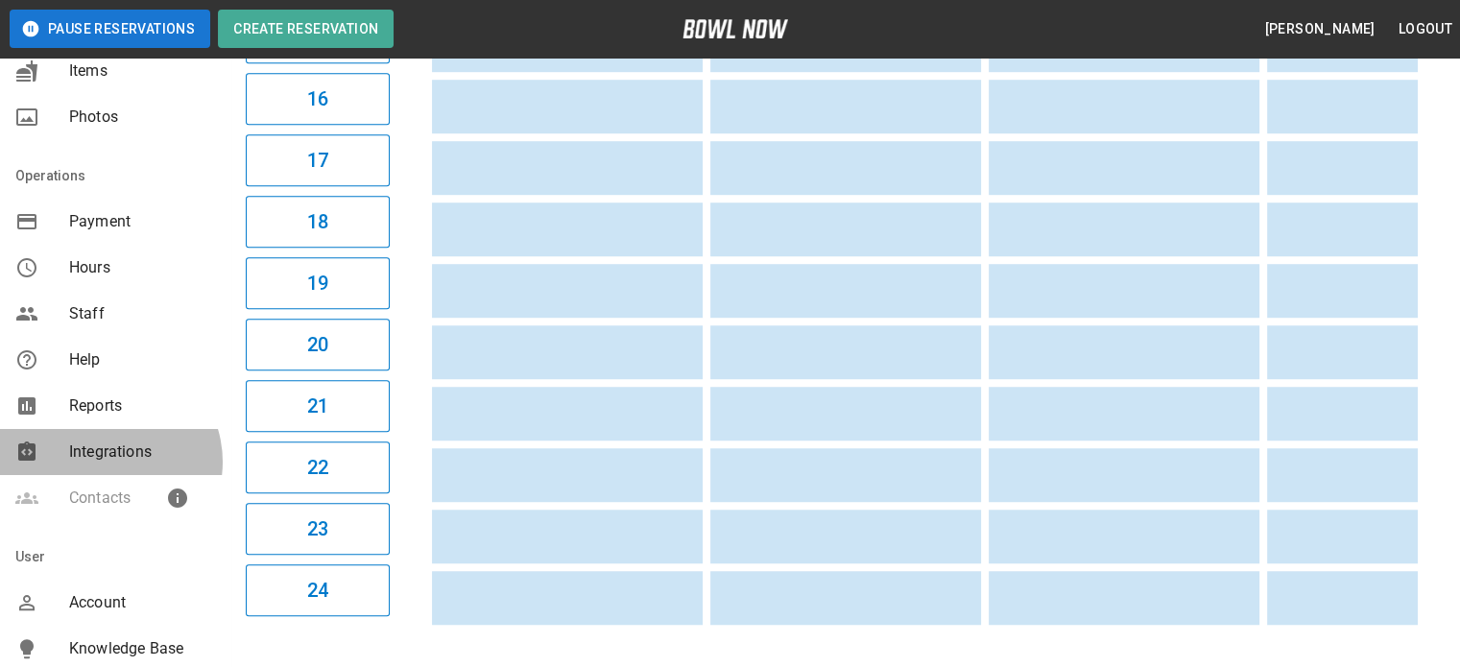
click at [108, 462] on span "Integrations" at bounding box center [142, 451] width 146 height 23
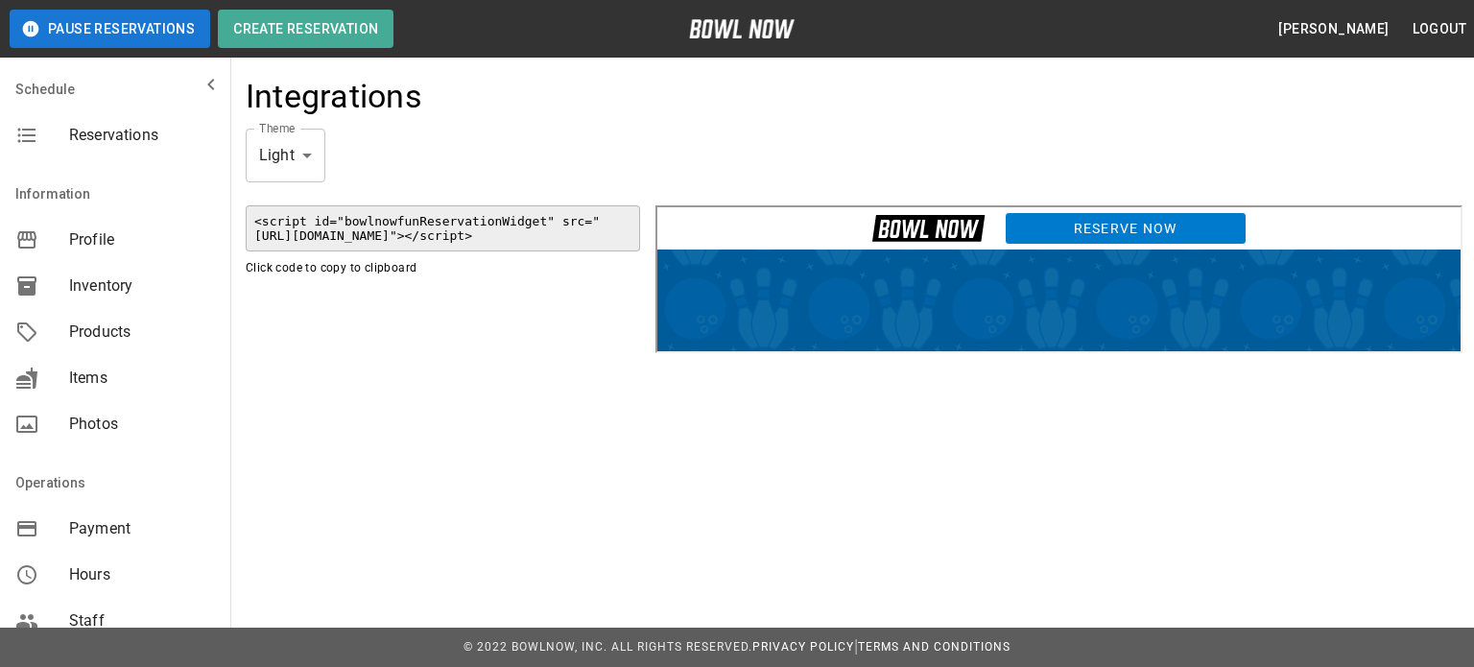
scroll to position [415, 0]
